Goal: Information Seeking & Learning: Learn about a topic

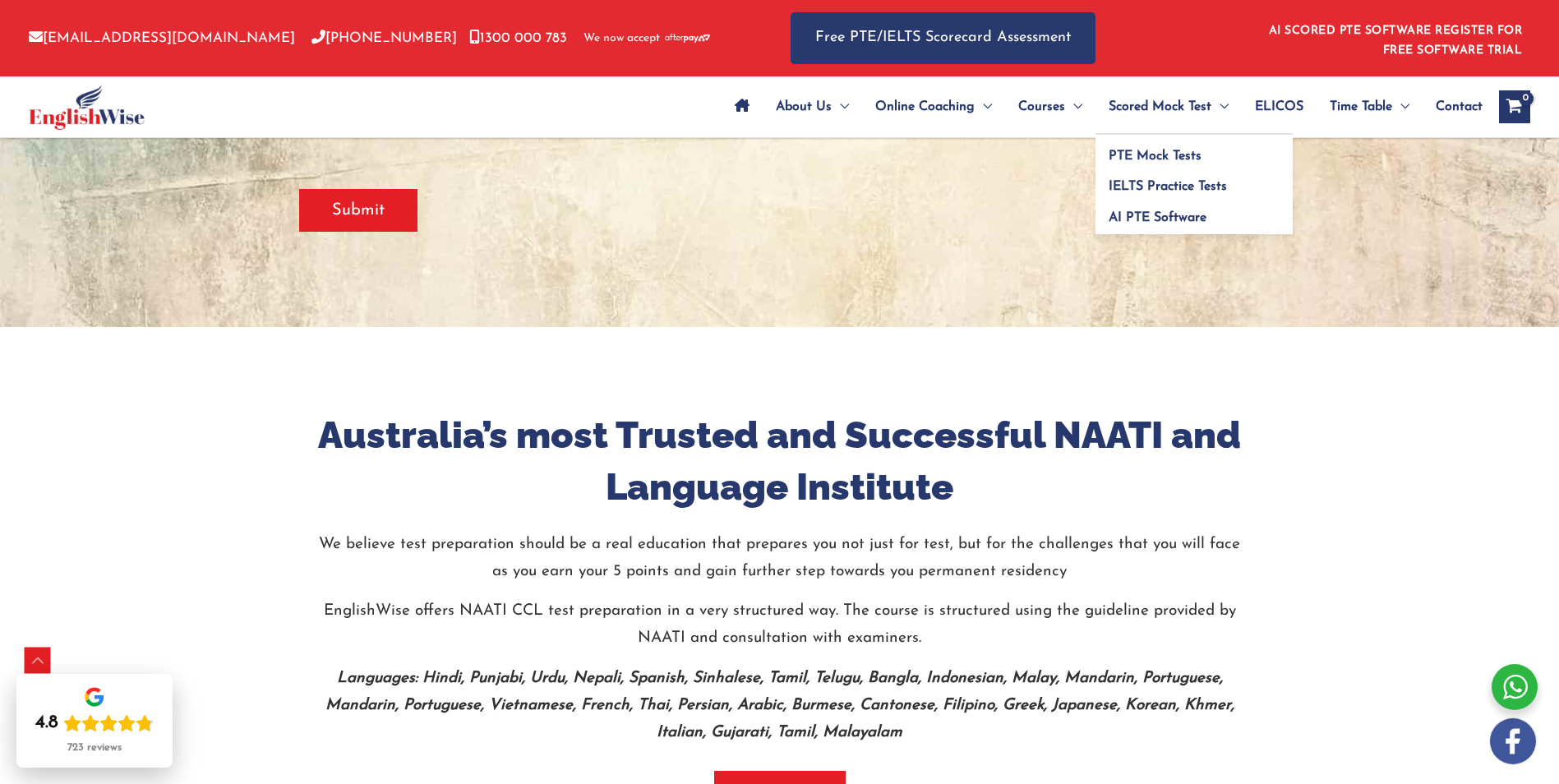
click at [1214, 117] on span "Menu Toggle" at bounding box center [1219, 106] width 17 height 58
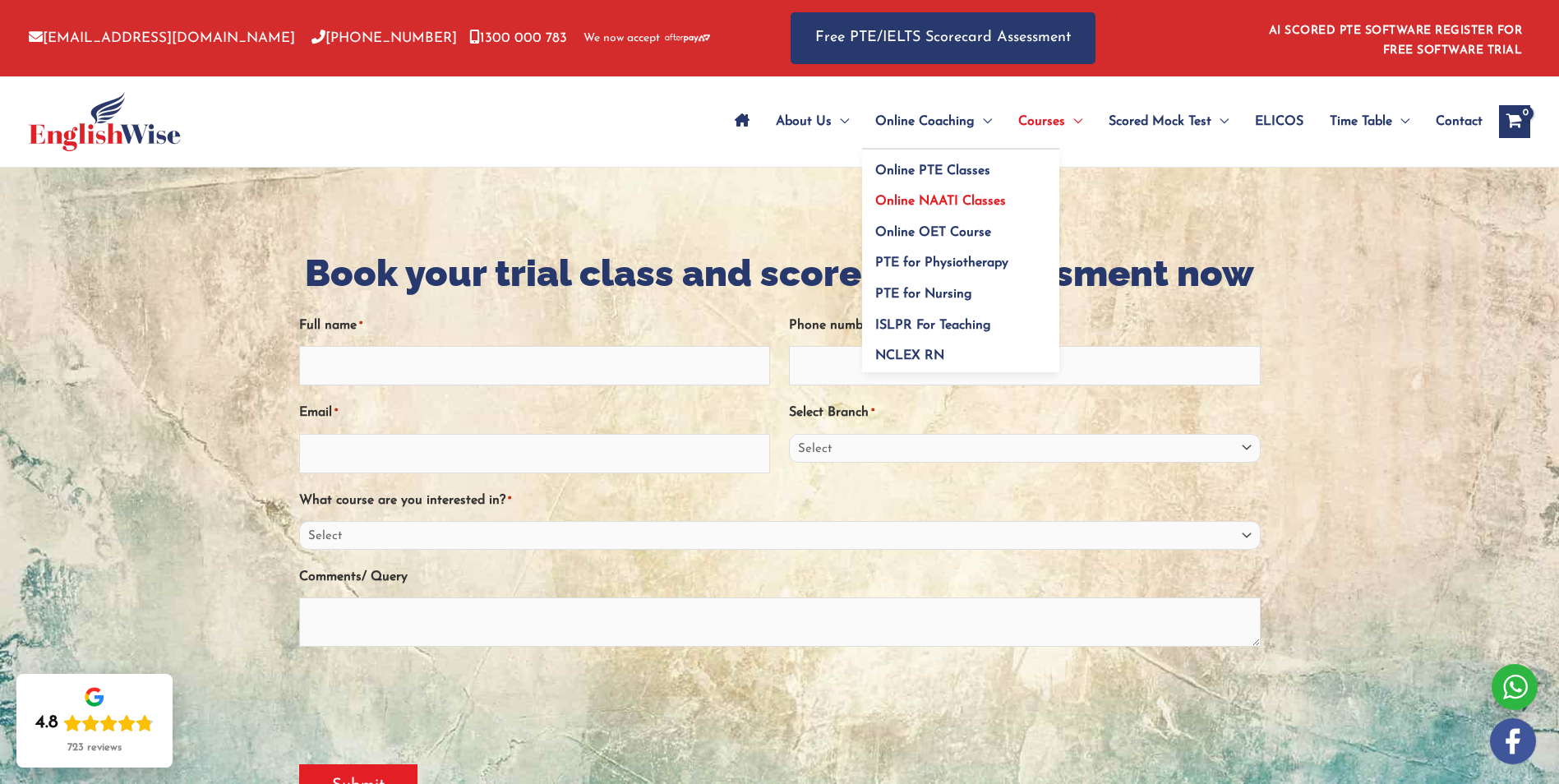
click at [969, 198] on span "Online NAATI Classes" at bounding box center [940, 201] width 130 height 13
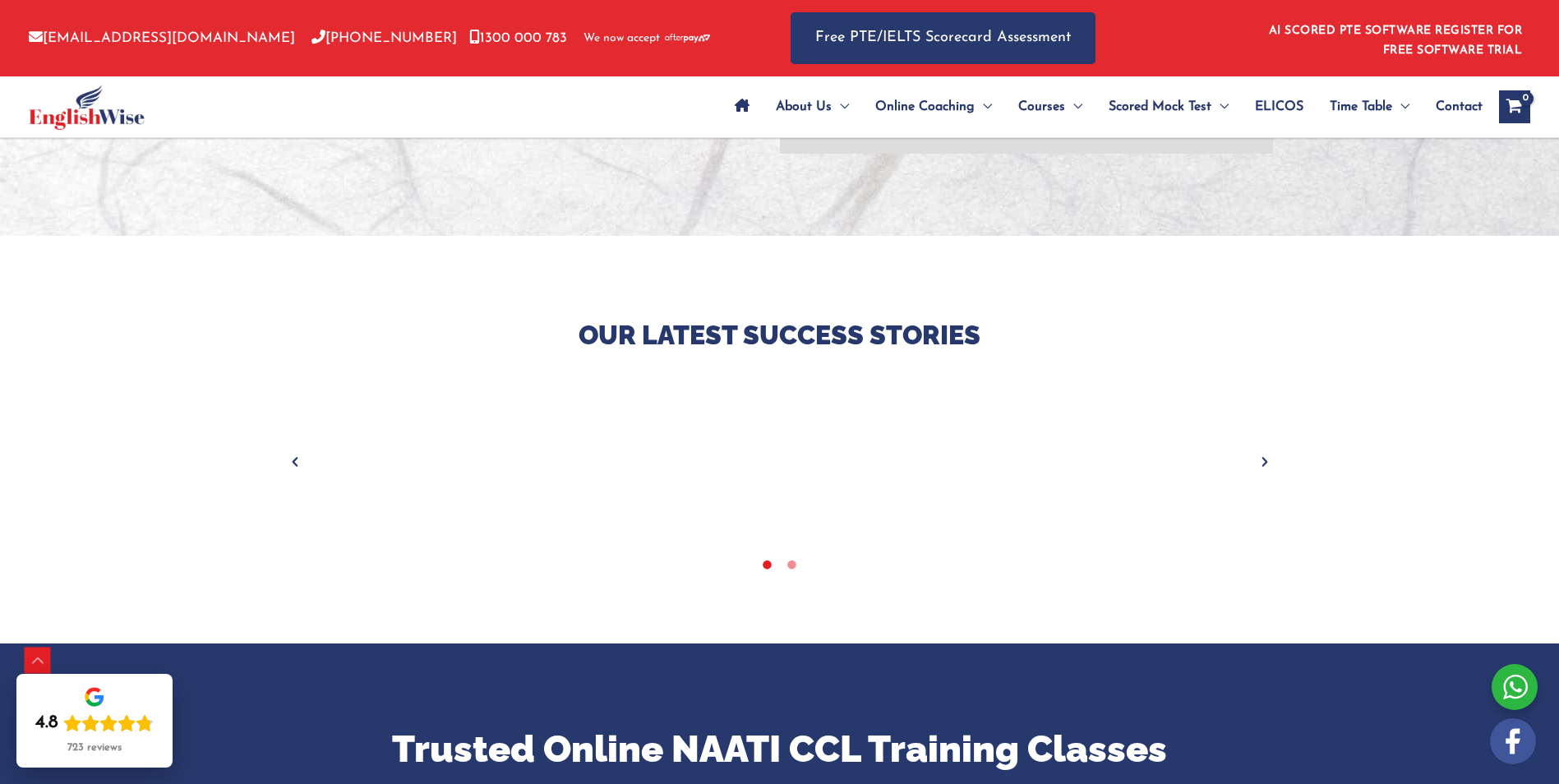
scroll to position [575, 0]
